Goal: Information Seeking & Learning: Learn about a topic

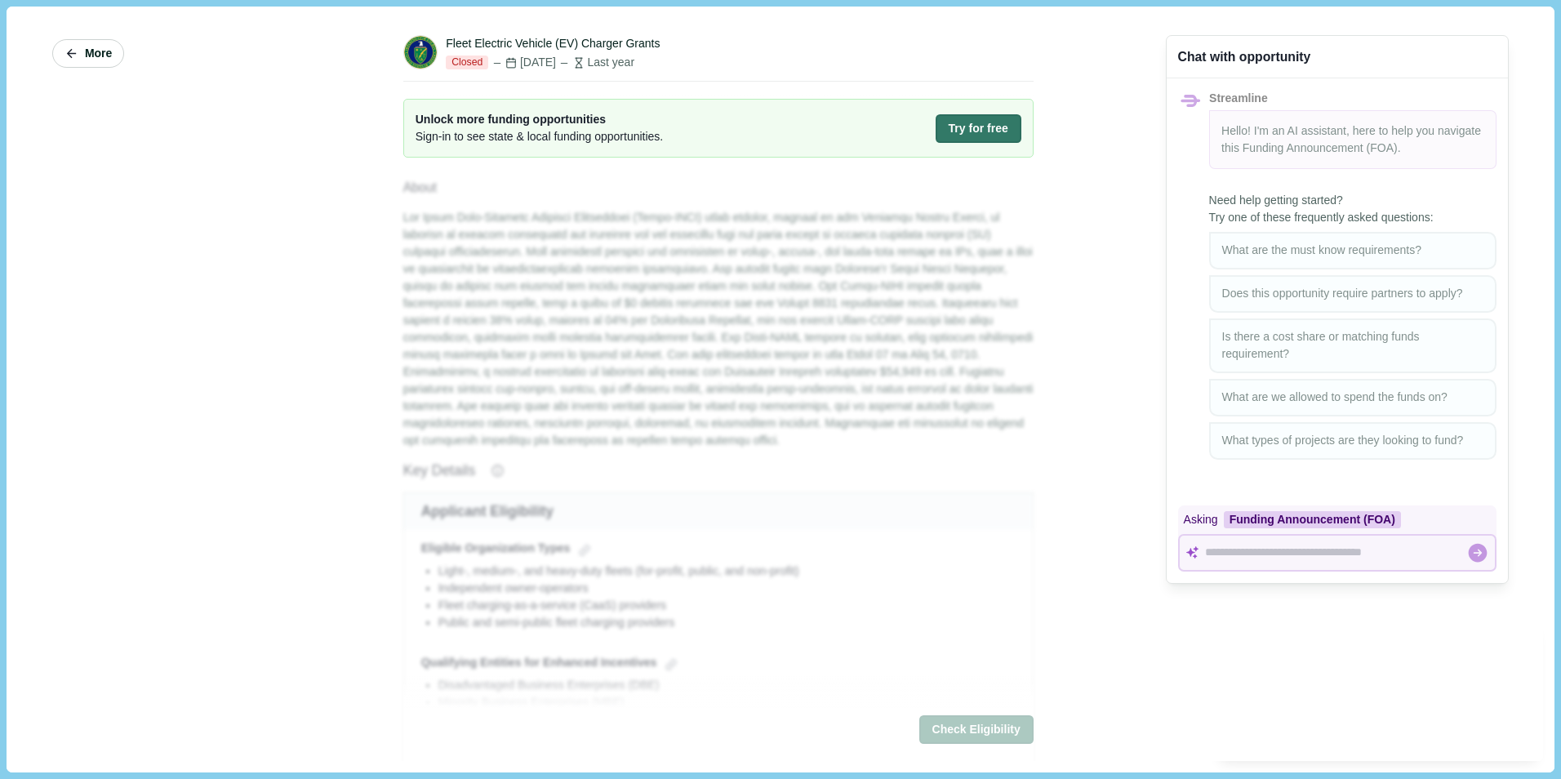
click at [88, 57] on span "More" at bounding box center [98, 54] width 27 height 14
